Goal: Information Seeking & Learning: Learn about a topic

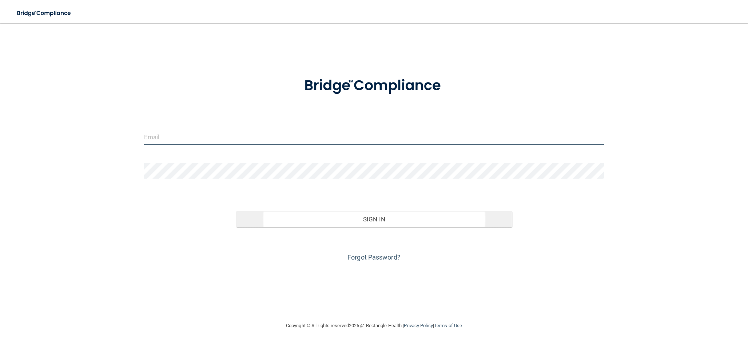
type input "[EMAIL_ADDRESS][DOMAIN_NAME]"
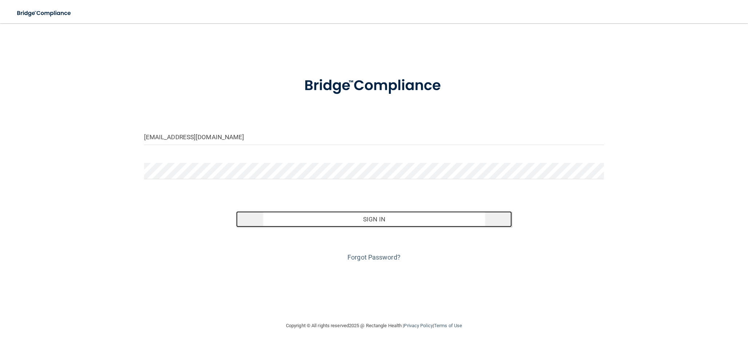
click at [361, 223] on button "Sign In" at bounding box center [374, 219] width 276 height 16
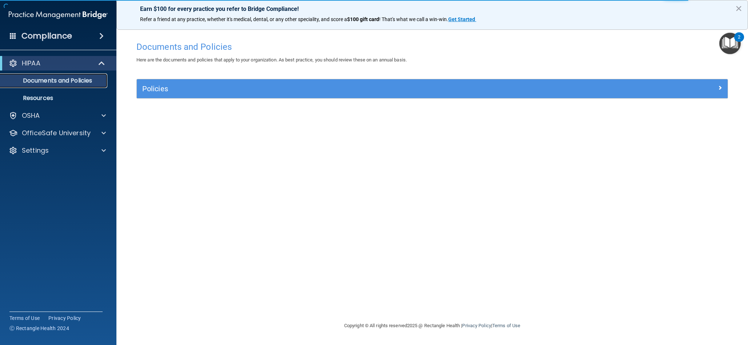
click at [81, 81] on p "Documents and Policies" at bounding box center [54, 80] width 99 height 7
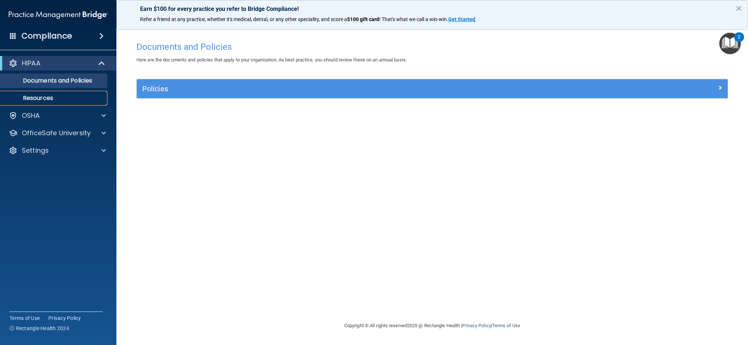
click at [45, 96] on p "Resources" at bounding box center [54, 98] width 99 height 7
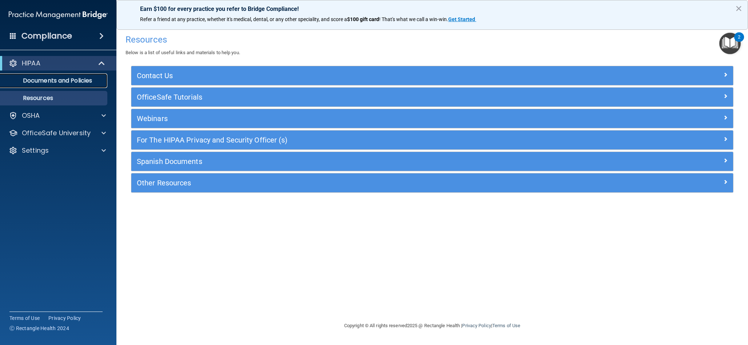
click at [77, 81] on p "Documents and Policies" at bounding box center [54, 80] width 99 height 7
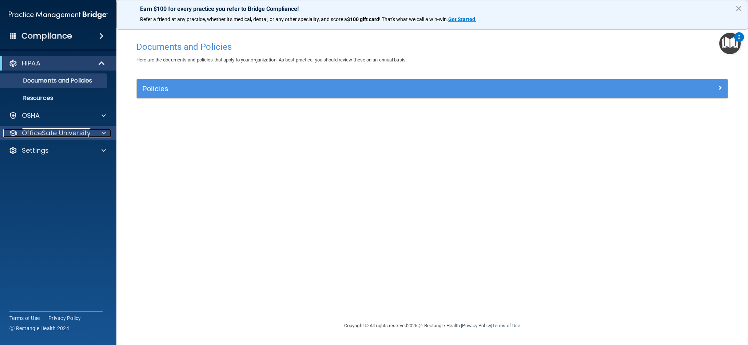
click at [105, 135] on span at bounding box center [103, 133] width 4 height 9
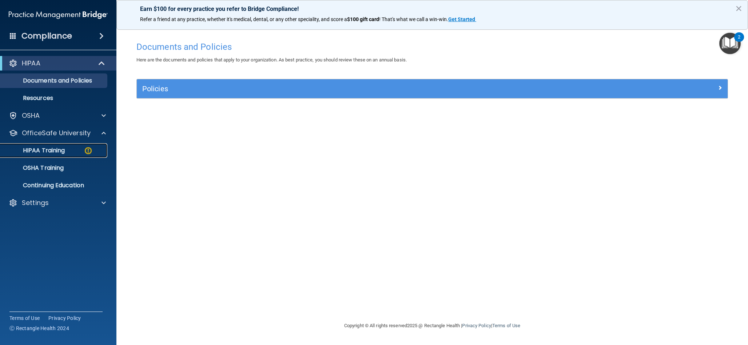
click at [46, 152] on p "HIPAA Training" at bounding box center [35, 150] width 60 height 7
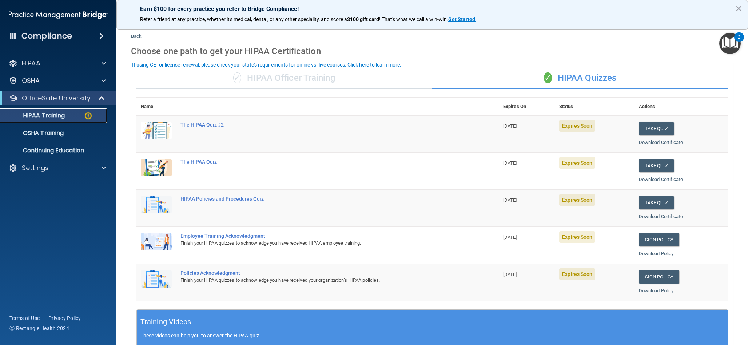
scroll to position [9, 0]
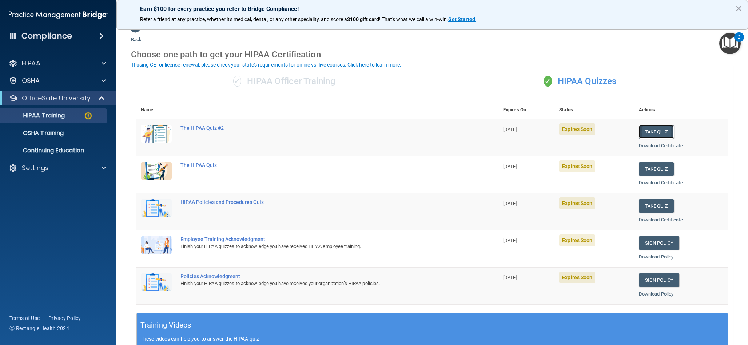
click at [650, 132] on button "Take Quiz" at bounding box center [656, 131] width 35 height 13
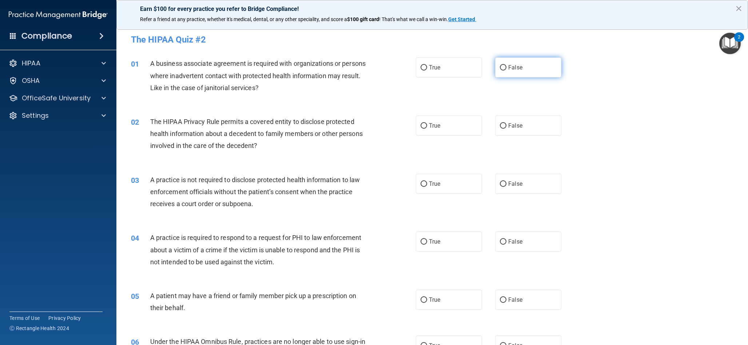
click at [500, 67] on input "False" at bounding box center [503, 67] width 7 height 5
radio input "true"
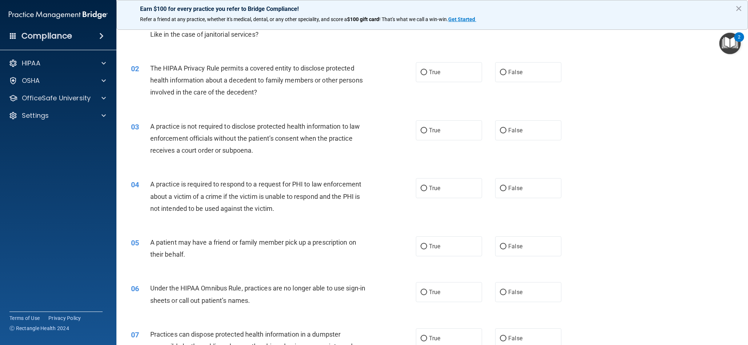
scroll to position [50, 0]
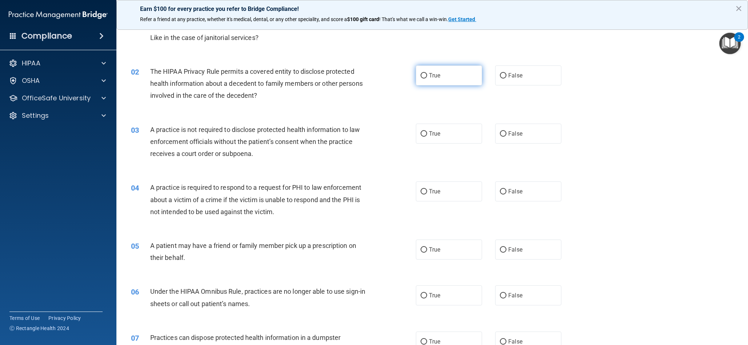
click at [422, 76] on input "True" at bounding box center [423, 75] width 7 height 5
radio input "true"
click at [501, 134] on input "False" at bounding box center [503, 133] width 7 height 5
radio input "true"
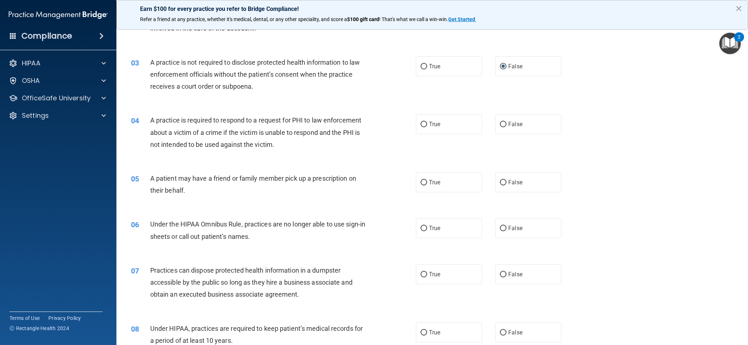
scroll to position [120, 0]
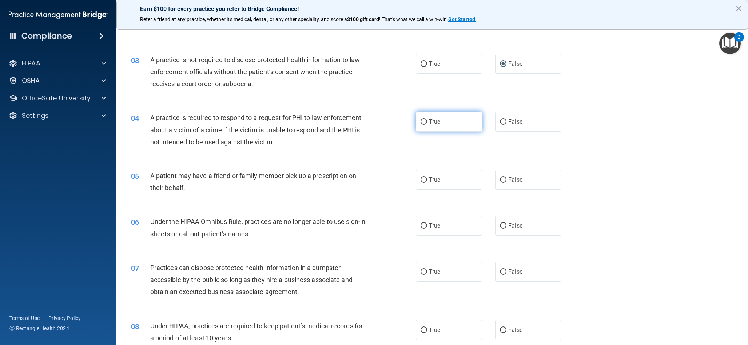
click at [422, 123] on input "True" at bounding box center [423, 121] width 7 height 5
radio input "true"
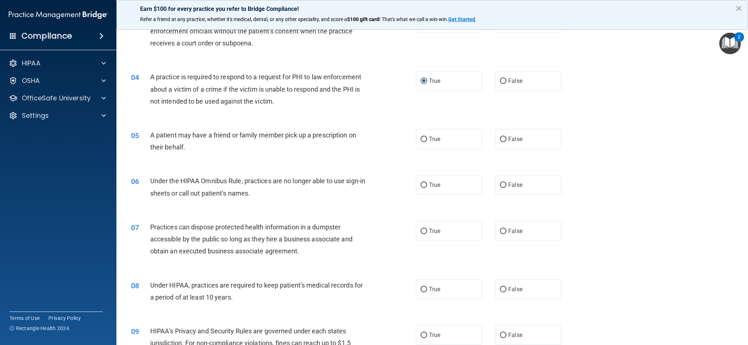
scroll to position [168, 0]
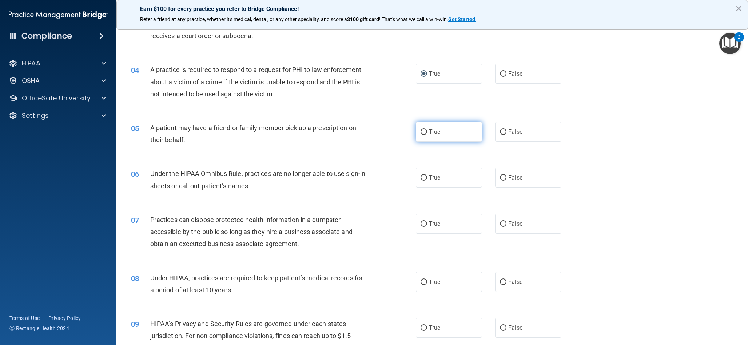
click at [426, 133] on input "True" at bounding box center [423, 131] width 7 height 5
radio input "true"
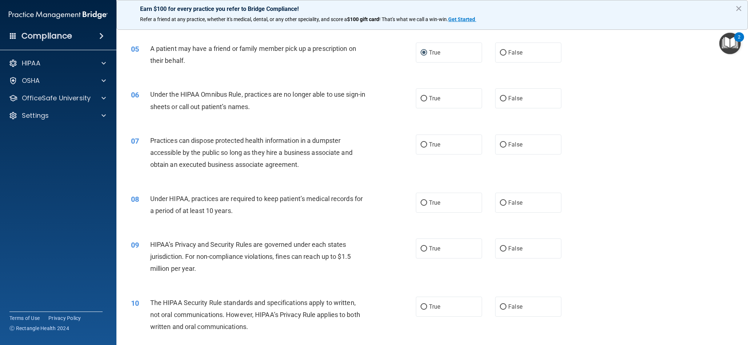
scroll to position [249, 0]
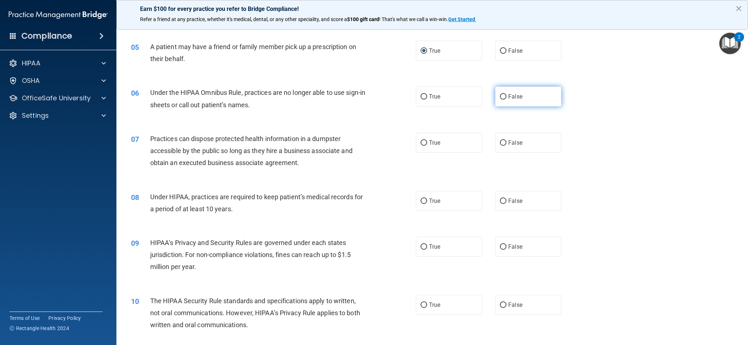
click at [500, 96] on input "False" at bounding box center [503, 96] width 7 height 5
radio input "true"
click at [501, 143] on input "False" at bounding box center [503, 142] width 7 height 5
radio input "true"
